Goal: Task Accomplishment & Management: Manage account settings

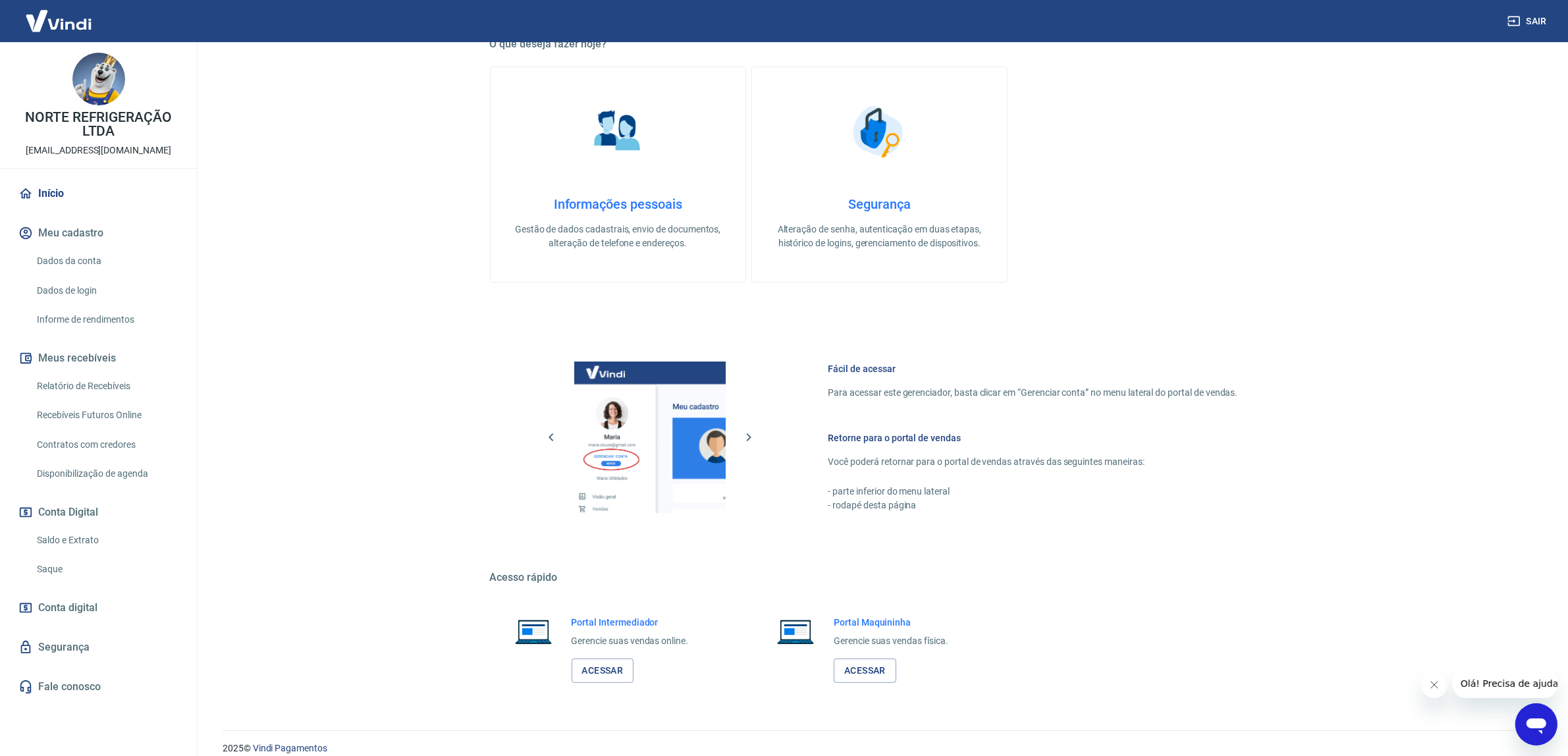
scroll to position [271, 0]
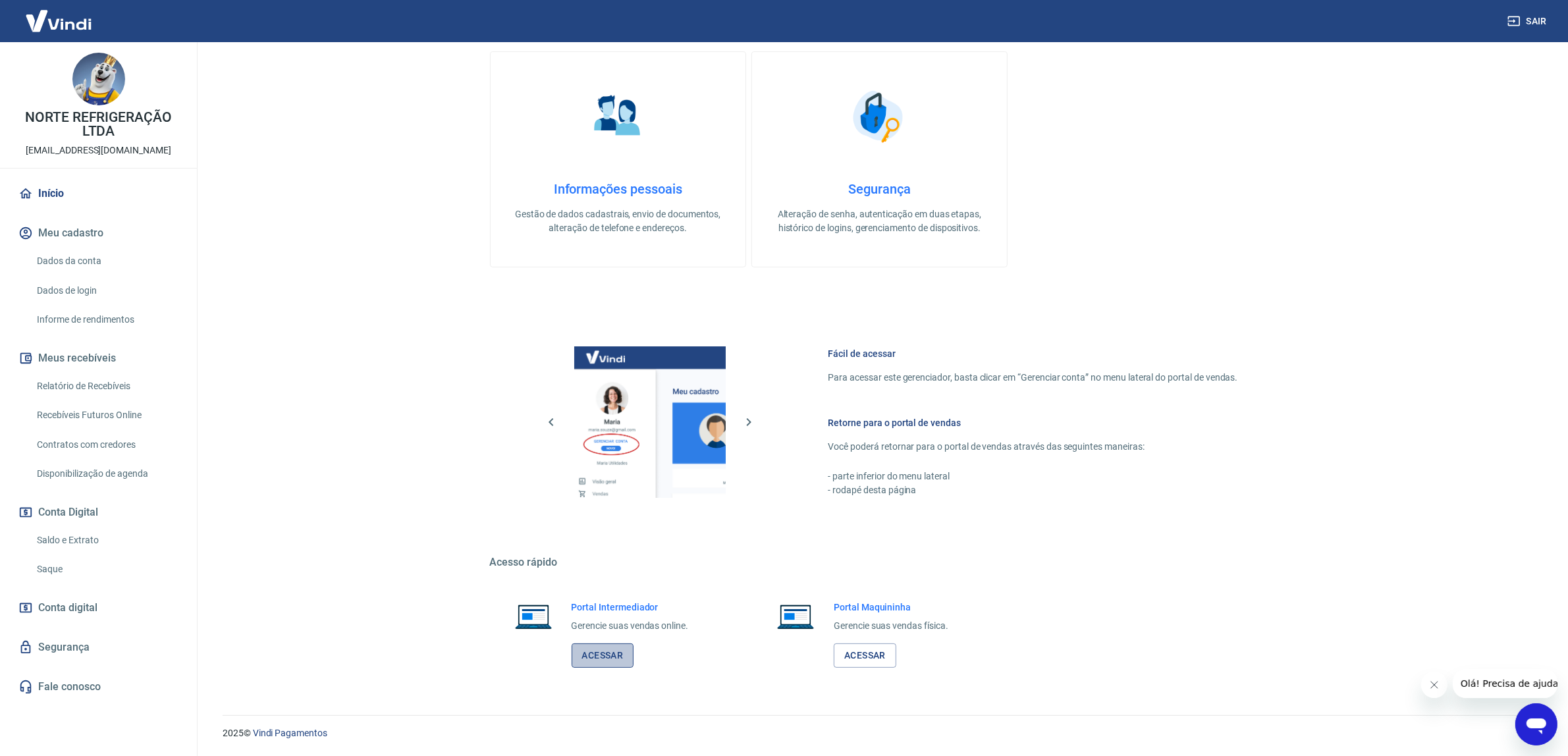
click at [600, 649] on link "Acessar" at bounding box center [602, 655] width 62 height 24
